Goal: Task Accomplishment & Management: Manage account settings

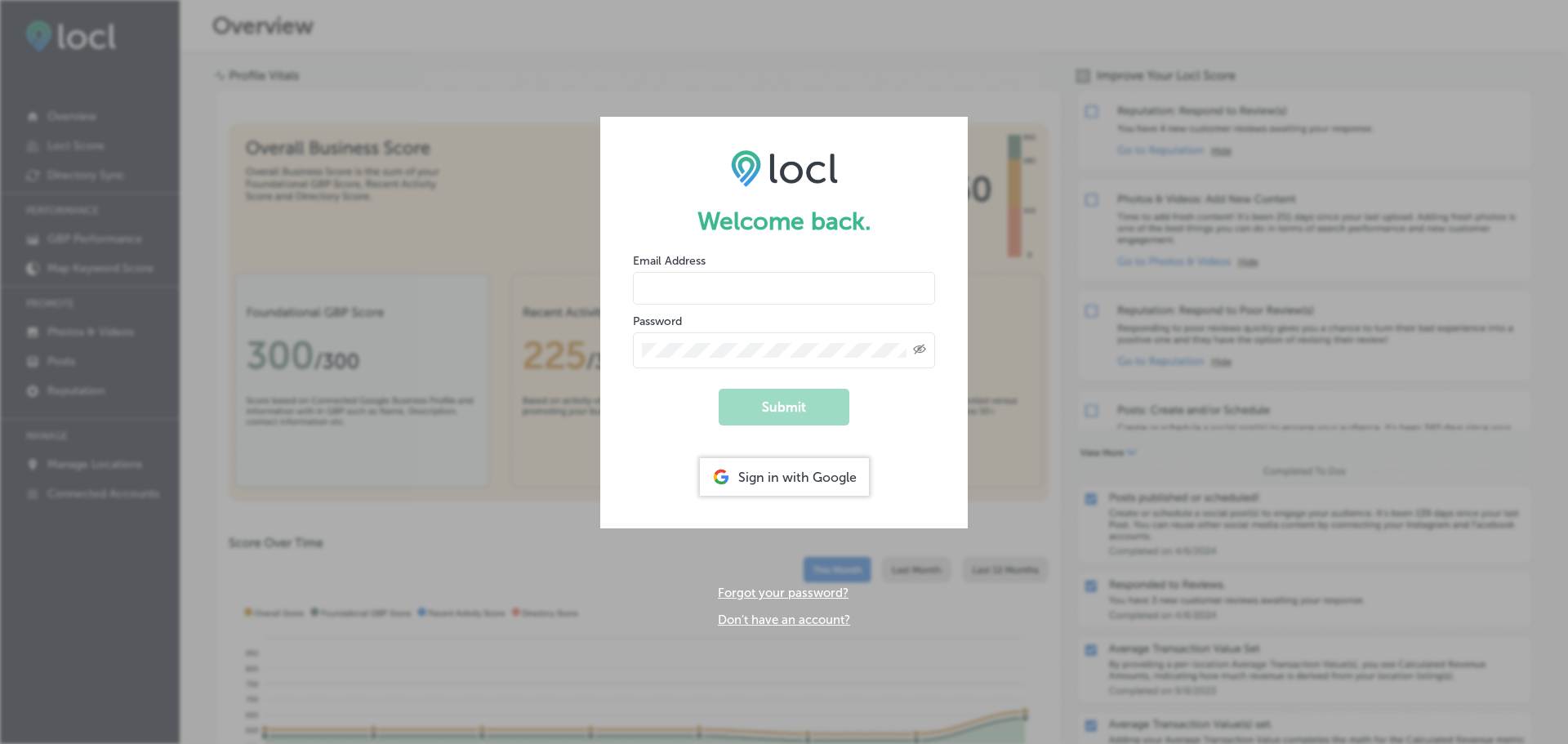
type input "dmeihls@visitnsbfla.com"
click at [776, 420] on button "Submit" at bounding box center [784, 407] width 130 height 37
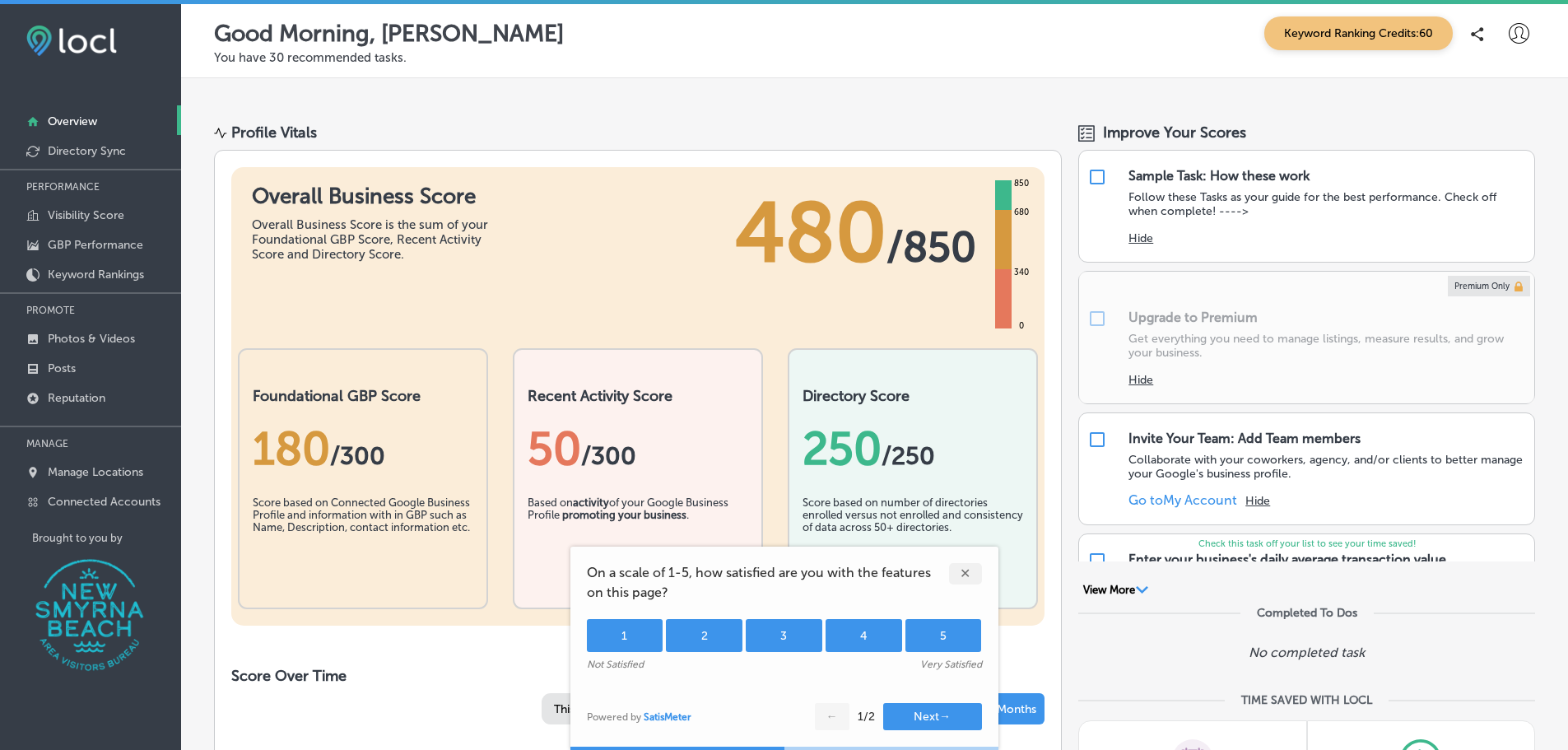
click at [928, 649] on div "5" at bounding box center [944, 635] width 77 height 33
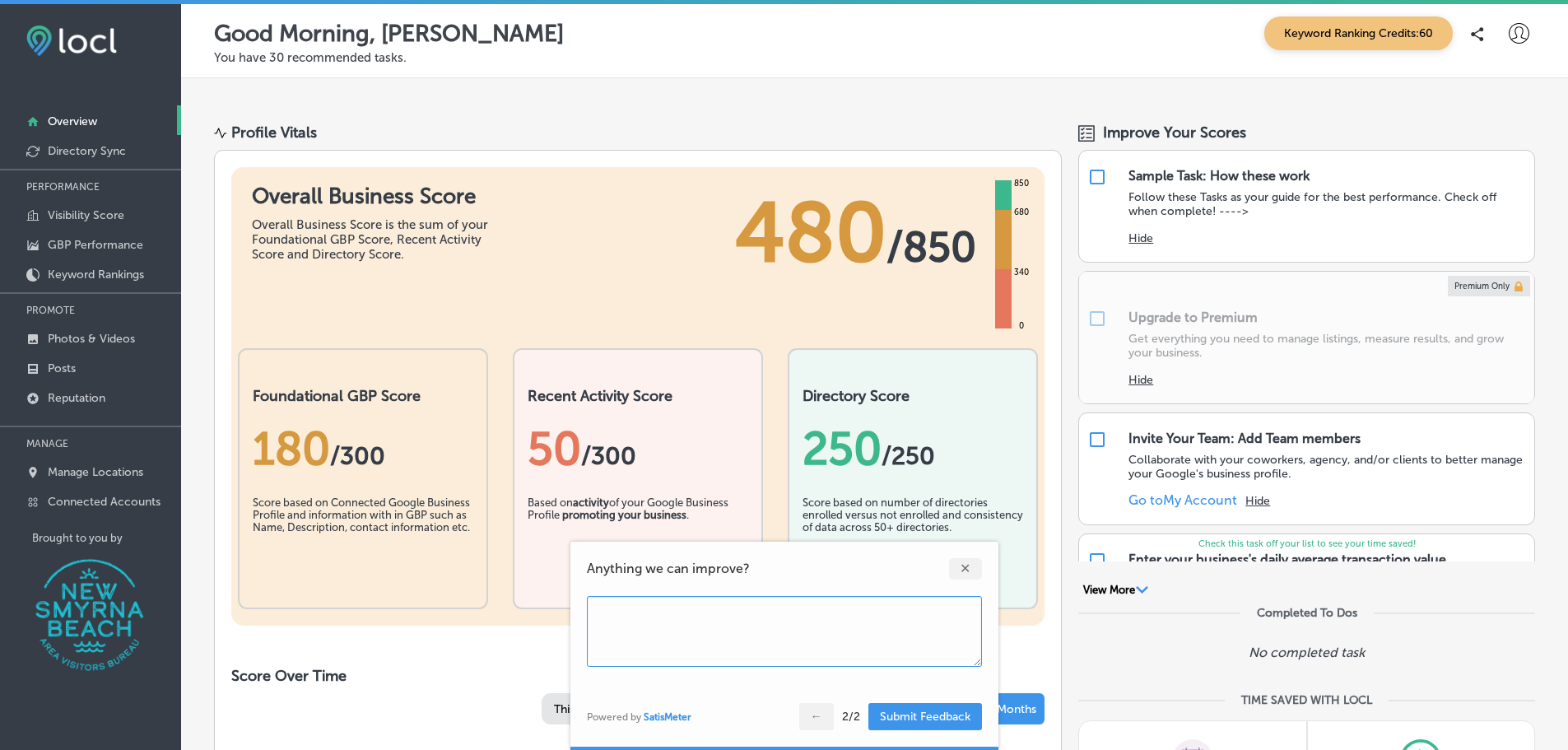
click at [971, 571] on div "✕" at bounding box center [965, 568] width 33 height 21
